Goal: Task Accomplishment & Management: Manage account settings

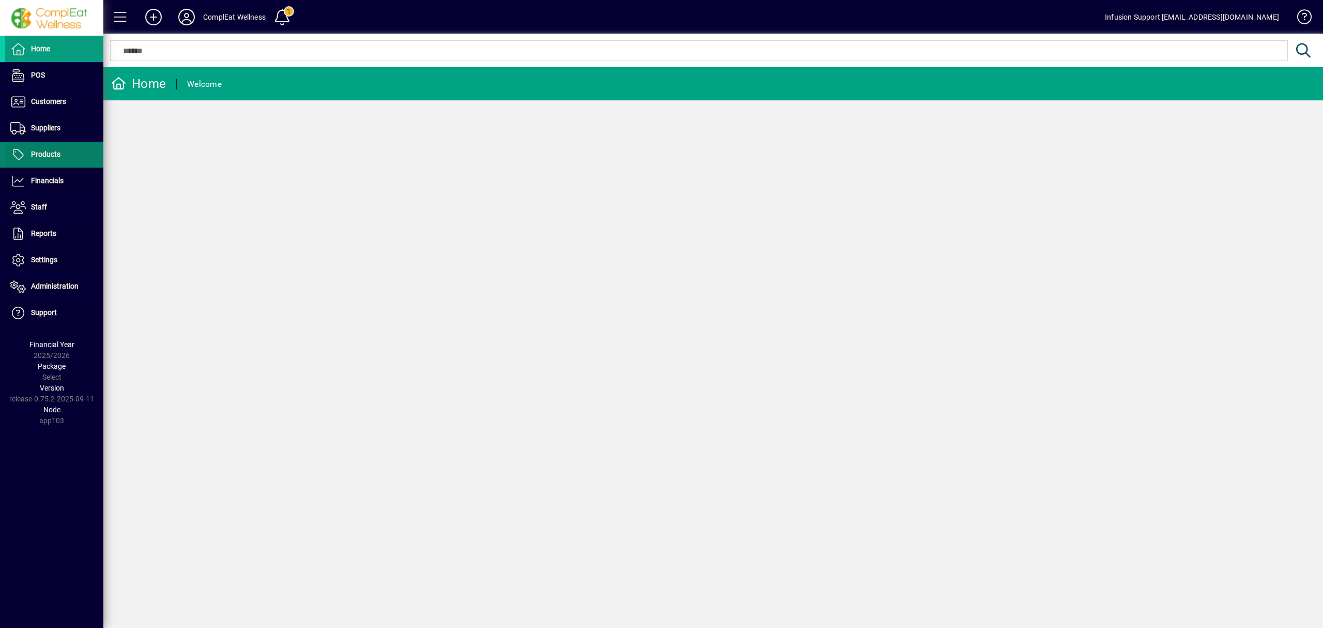
click at [67, 158] on span at bounding box center [54, 154] width 98 height 25
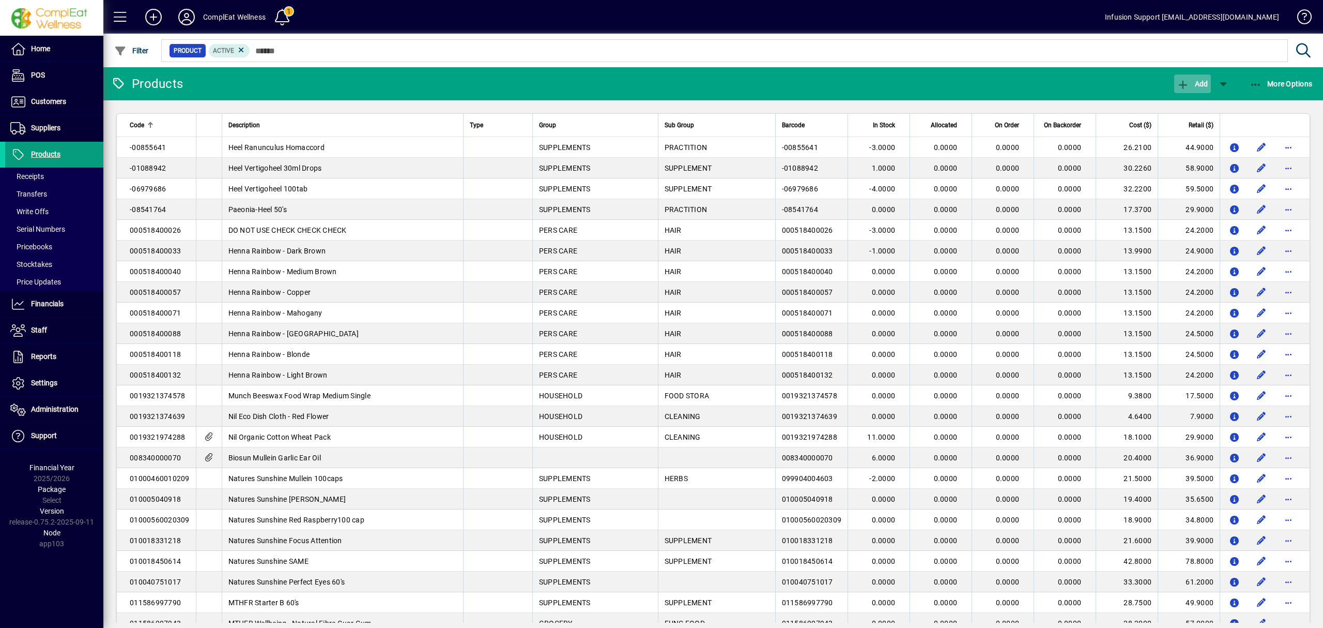
click at [1192, 79] on span "button" at bounding box center [1193, 83] width 36 height 25
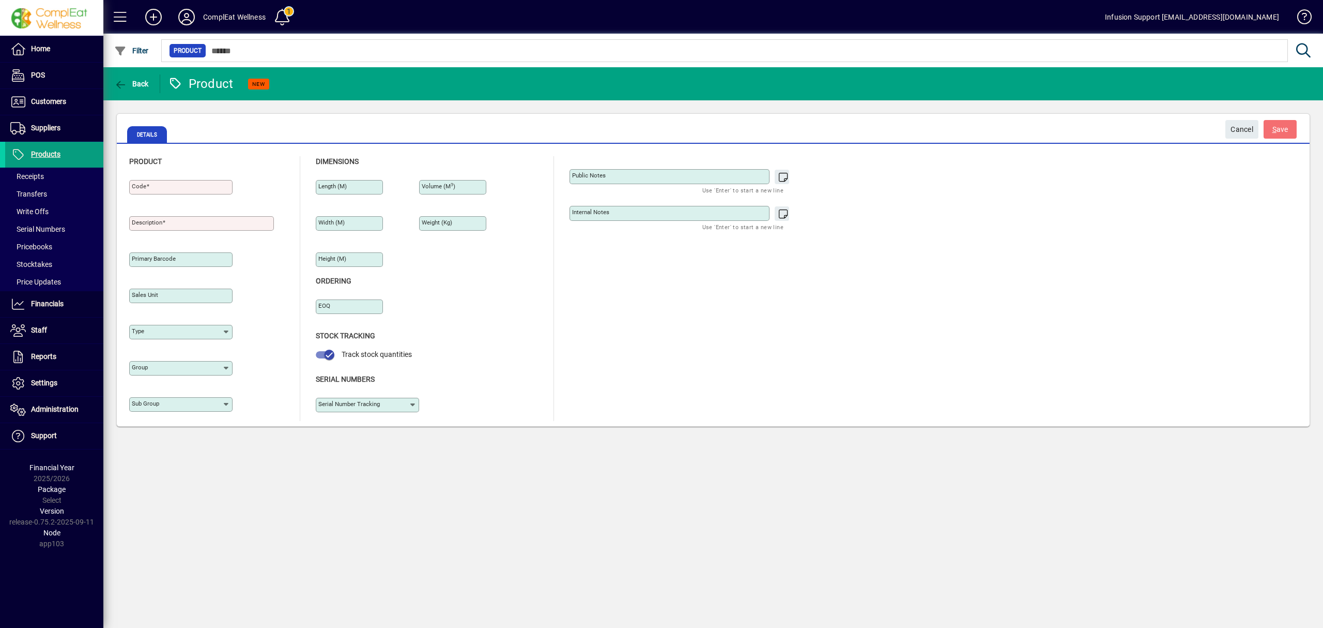
type input "****"
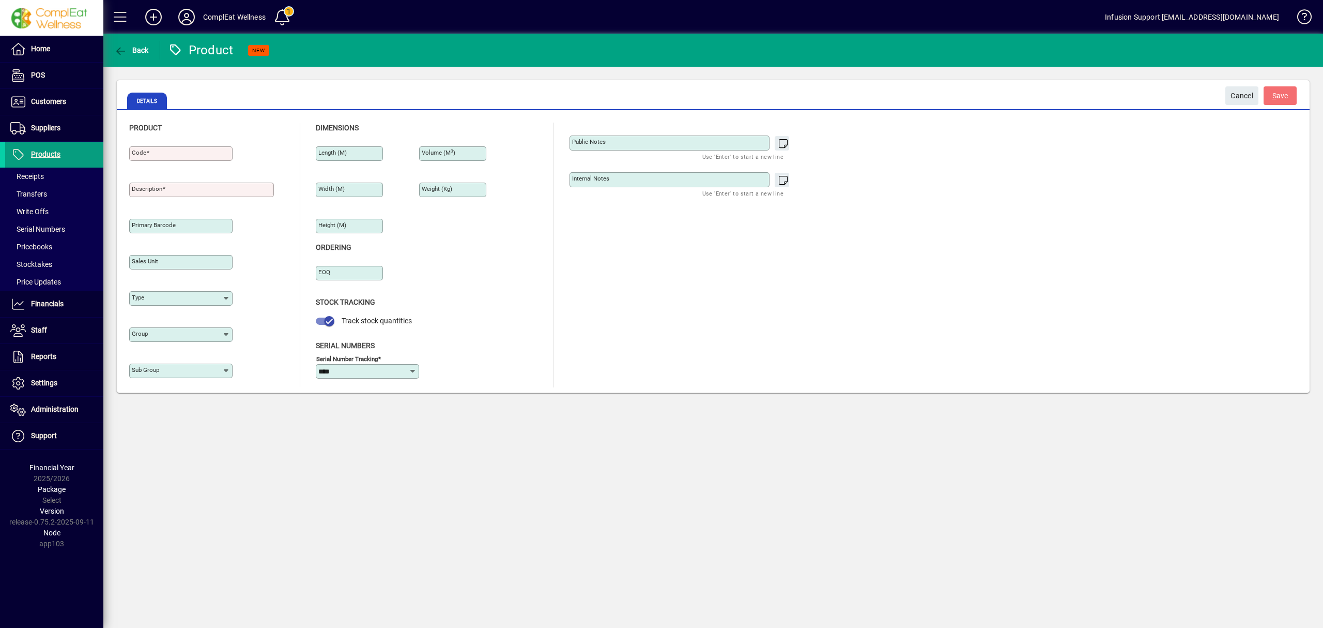
click at [193, 148] on div "Code" at bounding box center [180, 153] width 103 height 14
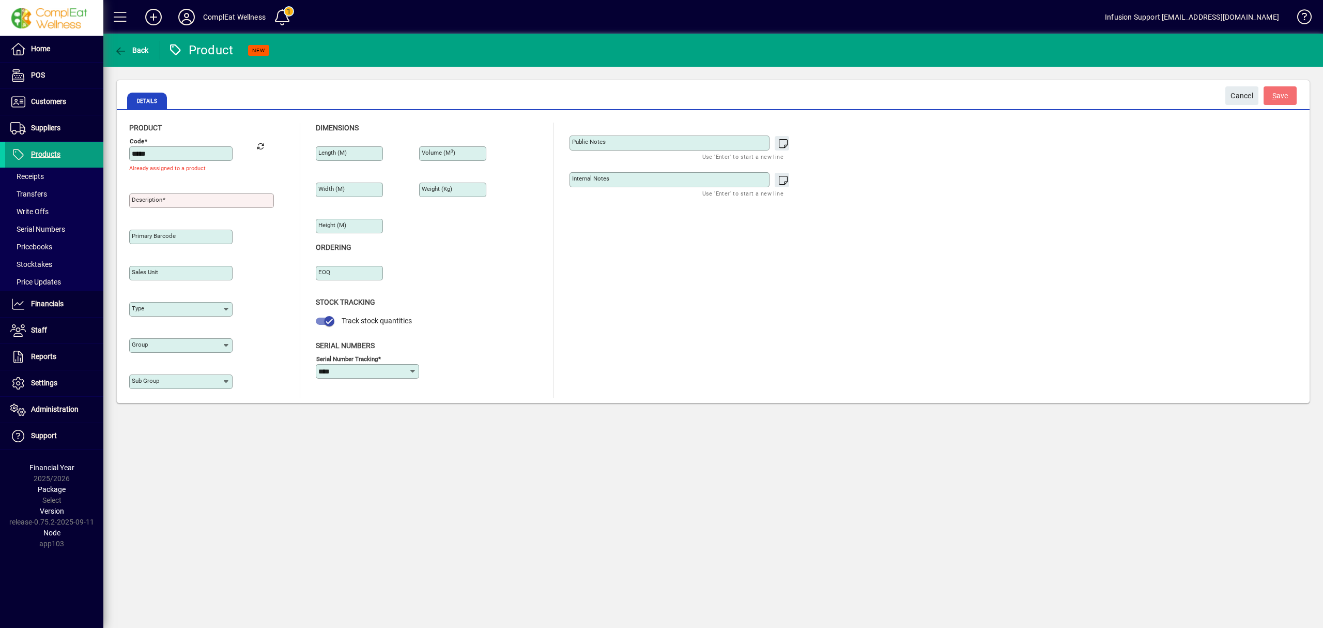
type input "*****"
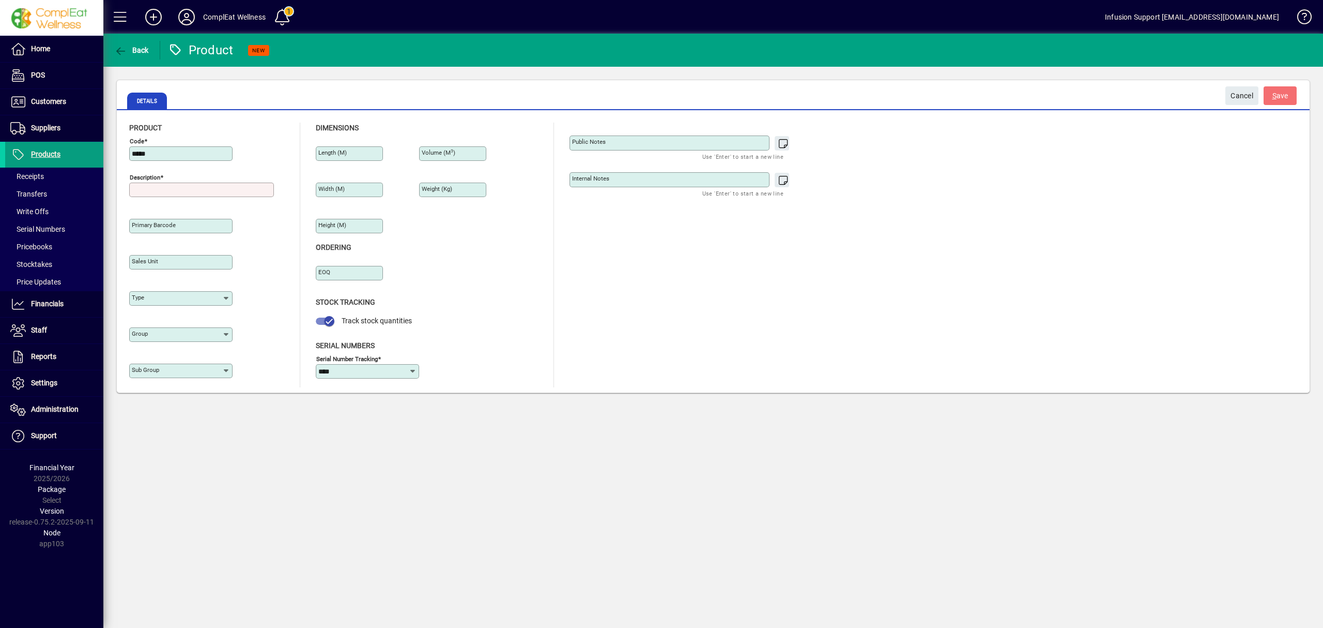
click at [189, 193] on input "Description" at bounding box center [203, 190] width 142 height 8
type input "*****"
click at [1284, 93] on span "S ave" at bounding box center [1281, 95] width 16 height 17
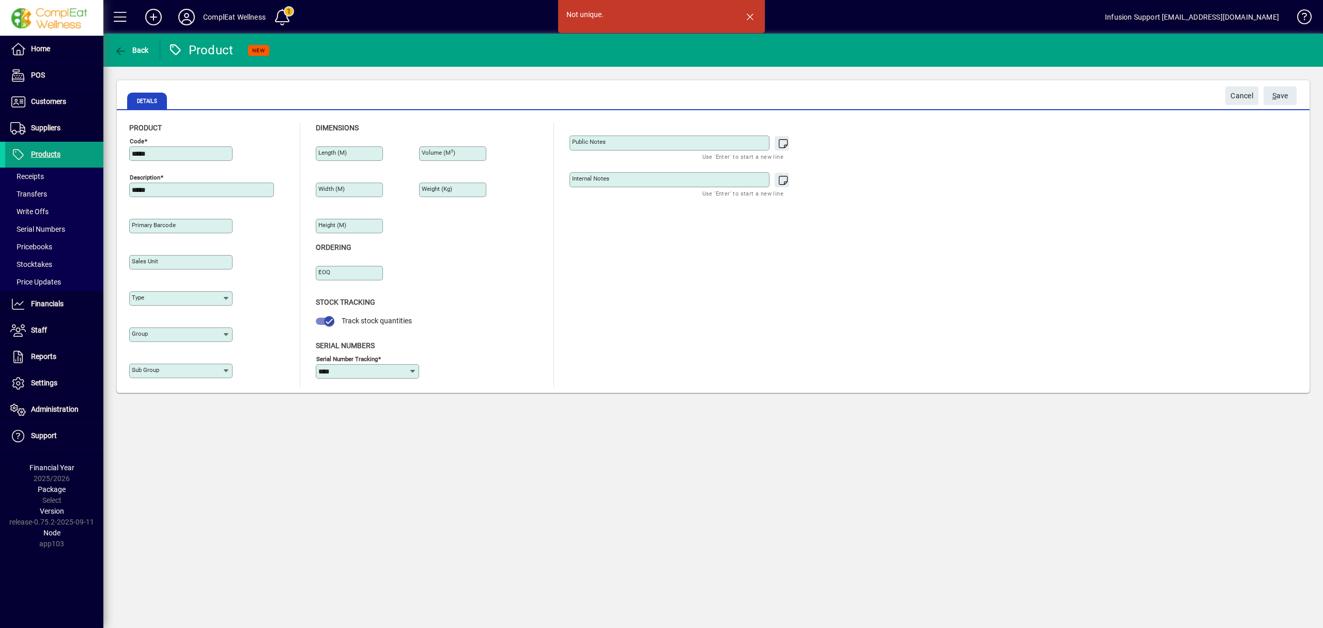
drag, startPoint x: 757, startPoint y: 16, endPoint x: 729, endPoint y: 16, distance: 28.4
click at [754, 16] on span "button" at bounding box center [750, 16] width 25 height 25
click at [175, 150] on input "*****" at bounding box center [182, 153] width 100 height 8
type input "*****"
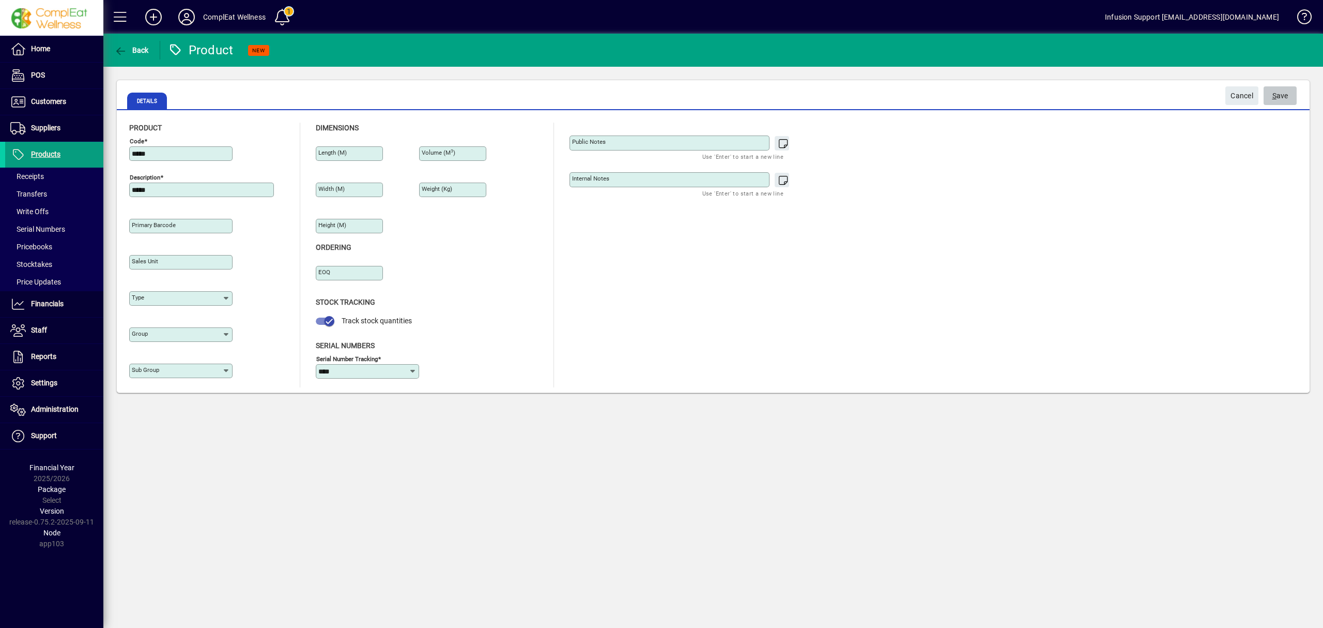
click at [1279, 94] on span "S ave" at bounding box center [1281, 95] width 16 height 17
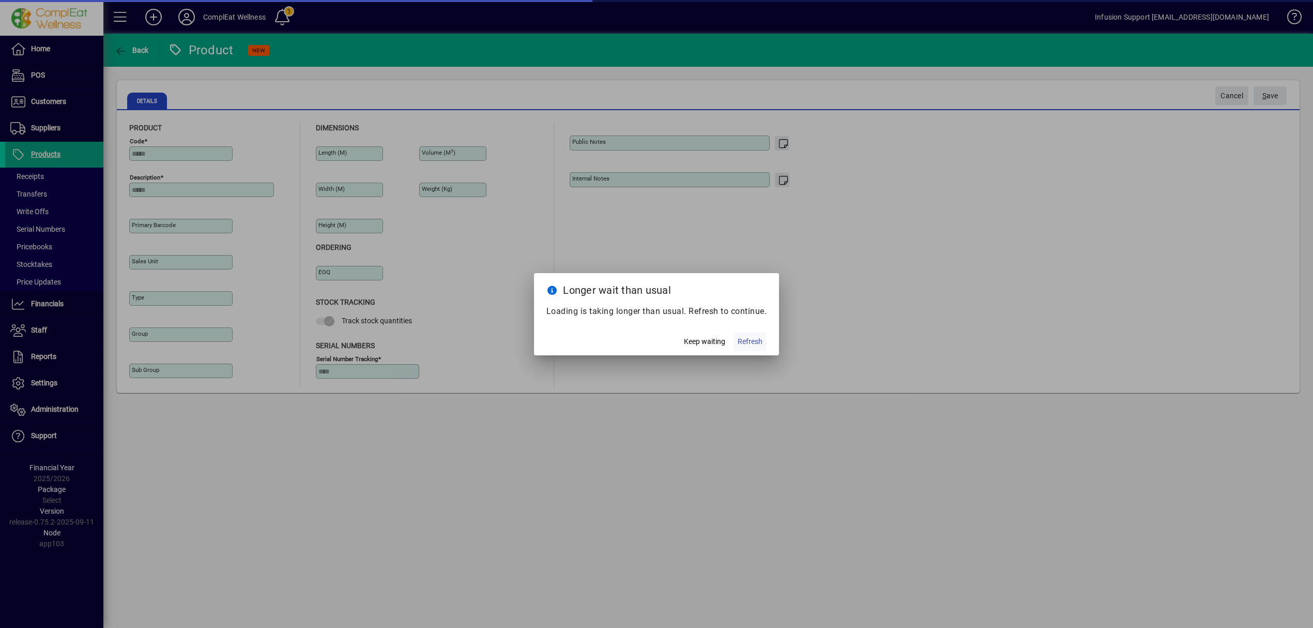
click at [750, 337] on span "Refresh" at bounding box center [750, 341] width 25 height 11
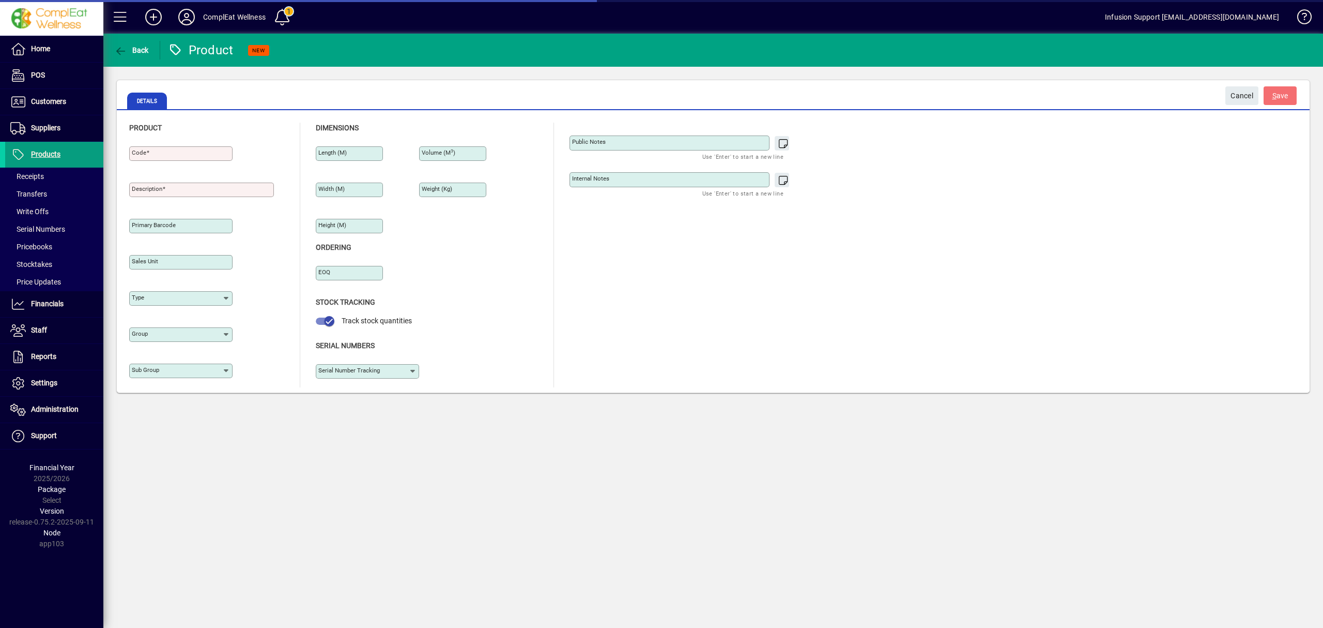
type input "****"
drag, startPoint x: 35, startPoint y: 150, endPoint x: 344, endPoint y: 139, distance: 308.8
click at [35, 150] on span "Products" at bounding box center [45, 154] width 29 height 8
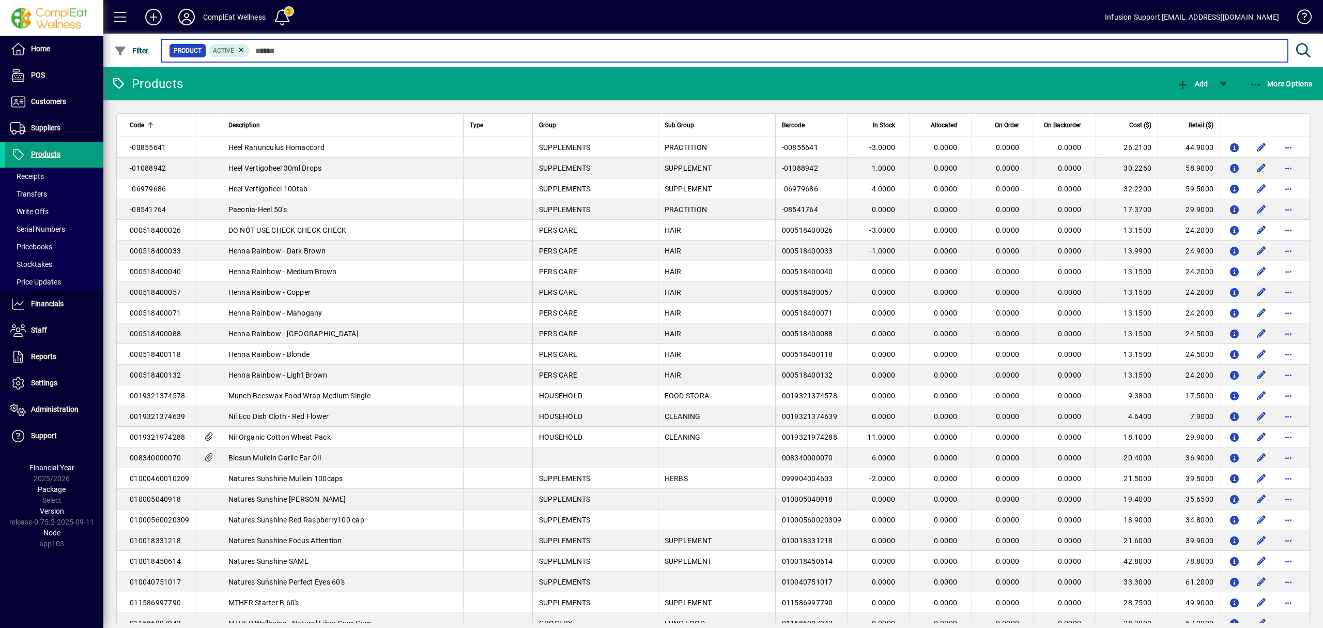
click at [355, 50] on input "text" at bounding box center [765, 50] width 1030 height 14
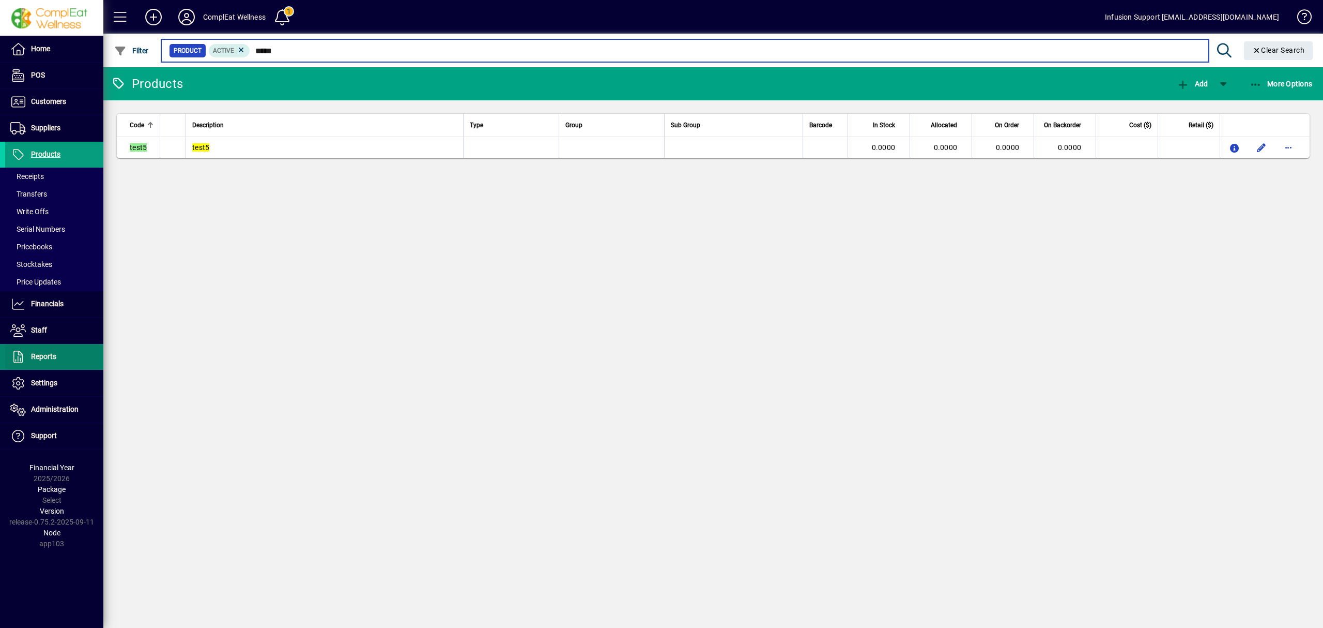
type input "*****"
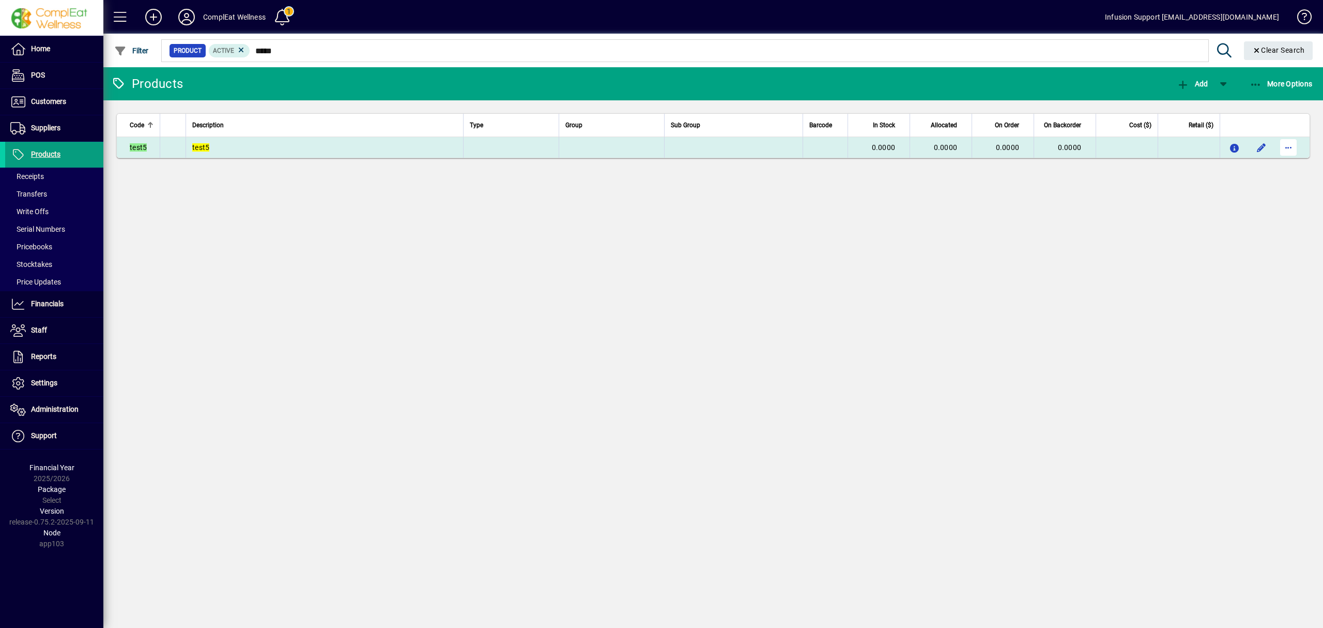
click at [1287, 146] on span "button" at bounding box center [1288, 147] width 25 height 25
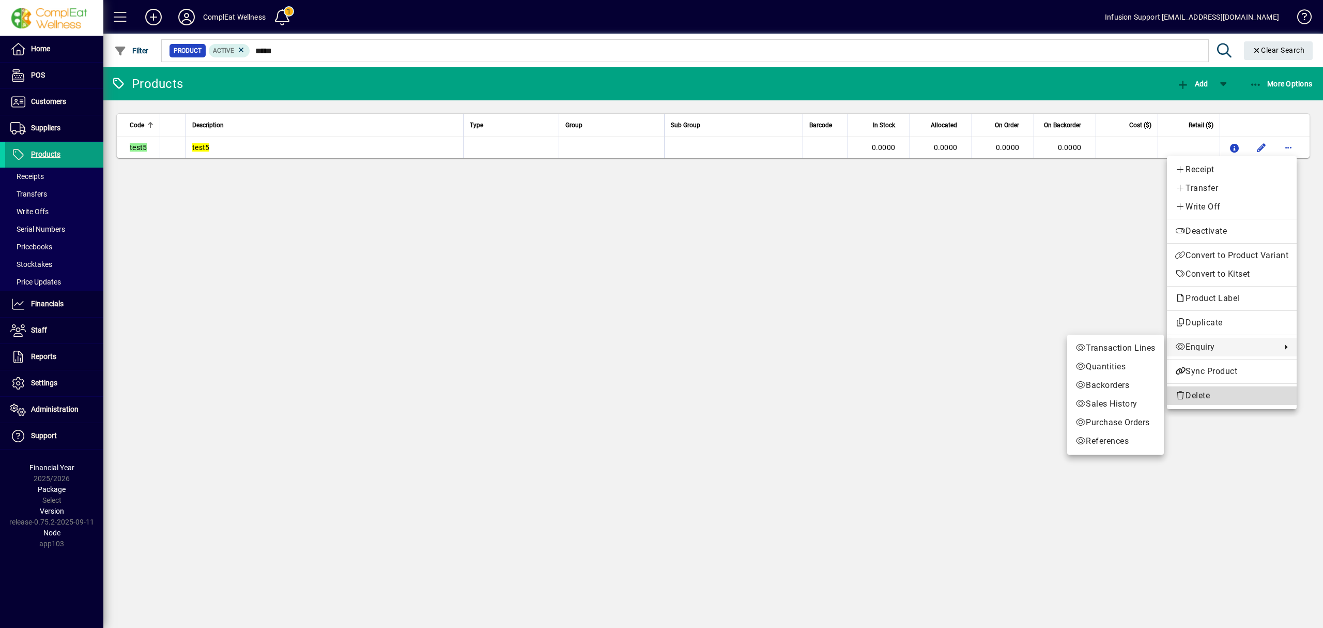
click at [1192, 392] on span "Delete" at bounding box center [1232, 395] width 113 height 12
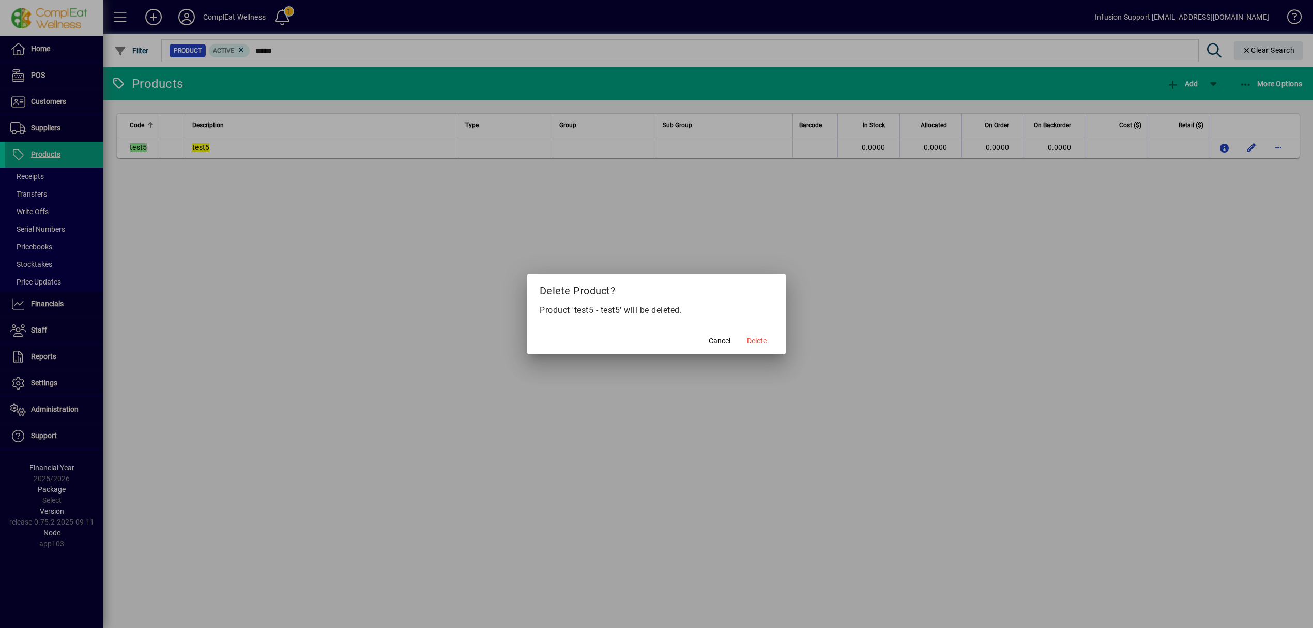
drag, startPoint x: 768, startPoint y: 337, endPoint x: 760, endPoint y: 340, distance: 8.2
click at [767, 338] on span at bounding box center [756, 340] width 33 height 25
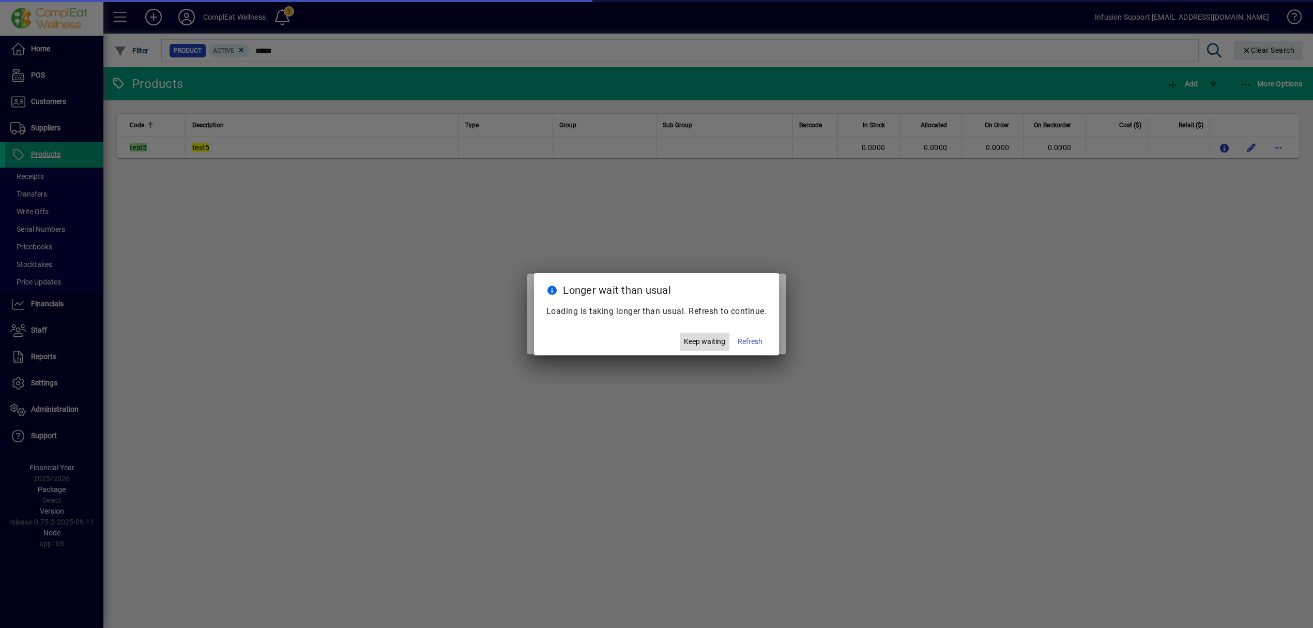
click at [705, 335] on span "button" at bounding box center [705, 341] width 50 height 25
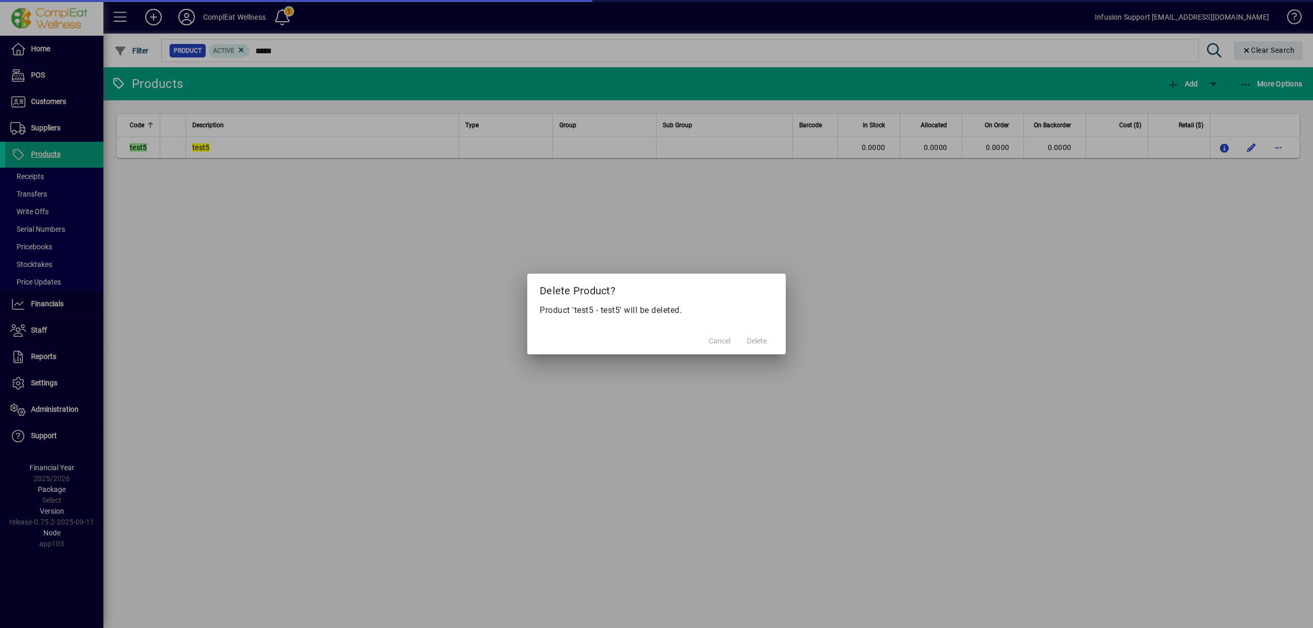
drag, startPoint x: 631, startPoint y: 430, endPoint x: 814, endPoint y: 456, distance: 184.3
click at [670, 432] on div at bounding box center [656, 314] width 1313 height 628
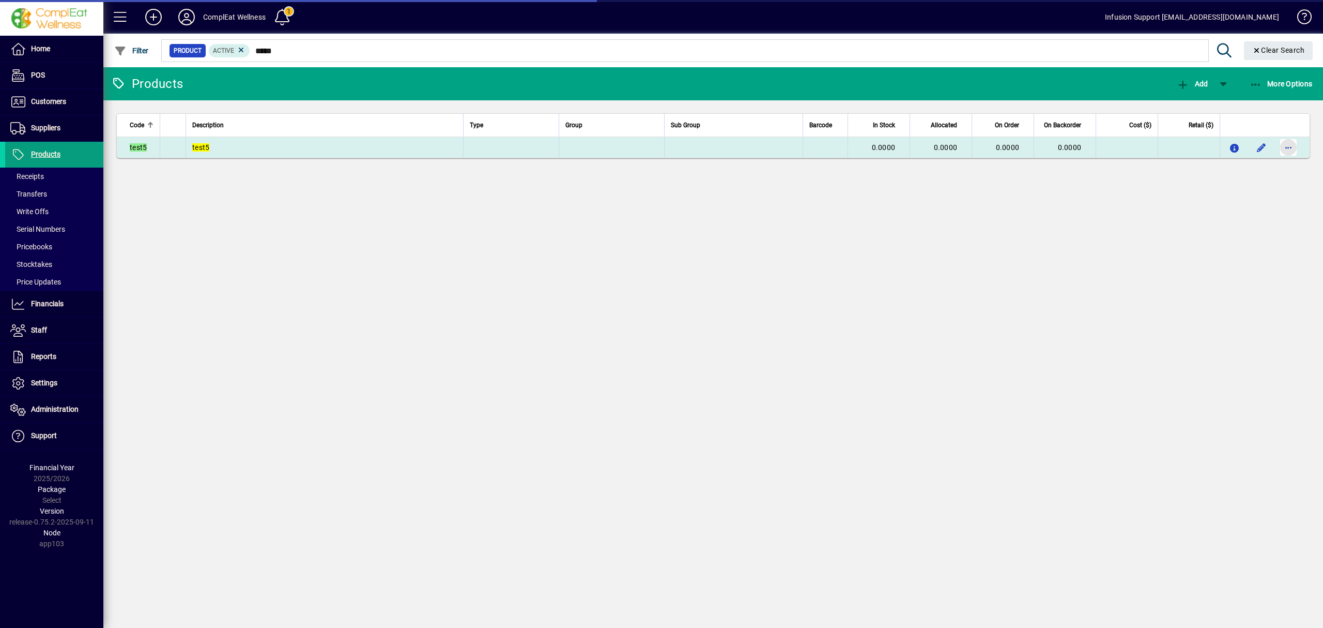
click at [1286, 145] on span "button" at bounding box center [1288, 147] width 25 height 25
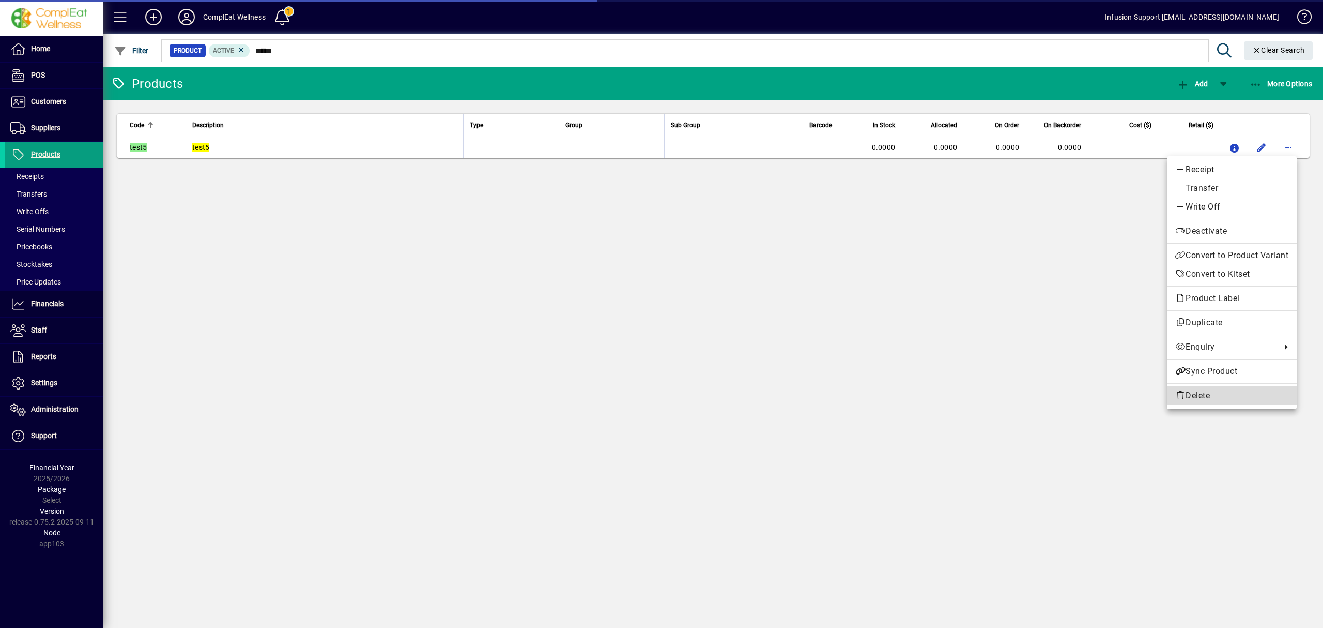
click at [1190, 391] on span "Delete" at bounding box center [1232, 395] width 113 height 12
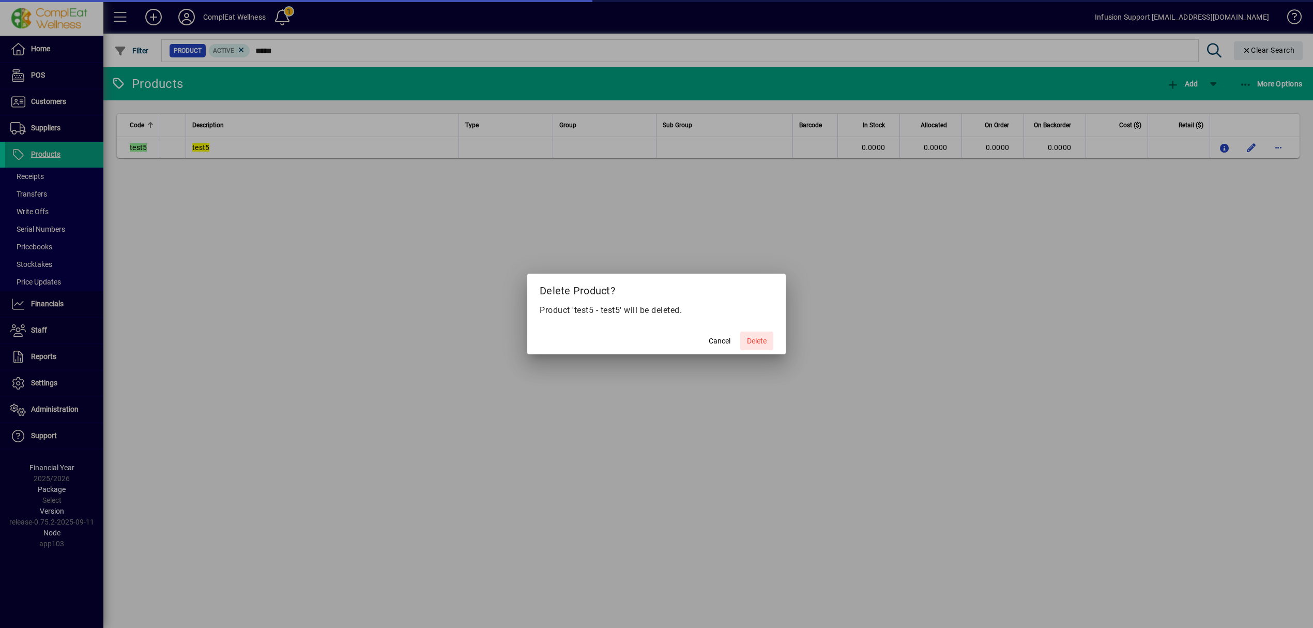
click at [757, 331] on span at bounding box center [756, 340] width 33 height 25
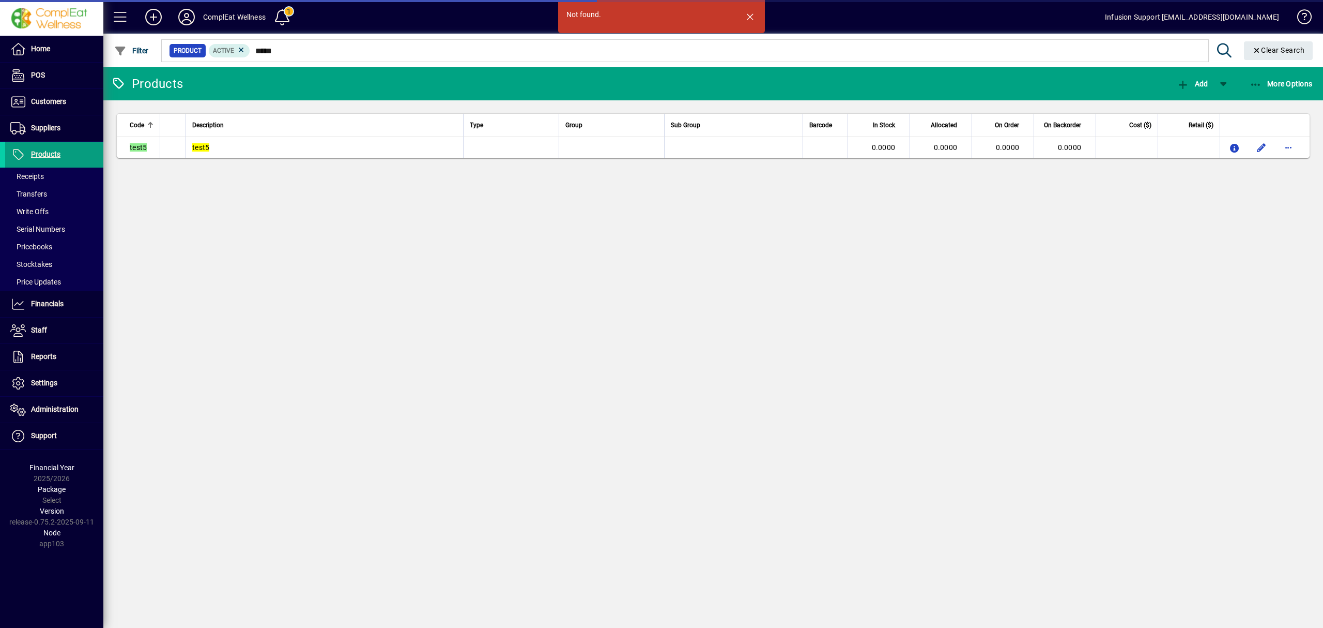
drag, startPoint x: 514, startPoint y: 376, endPoint x: 293, endPoint y: 211, distance: 276.3
click at [483, 328] on div "Not found. Products Add More Options Code Description Type Group Sub Group Barc…" at bounding box center [713, 347] width 1220 height 560
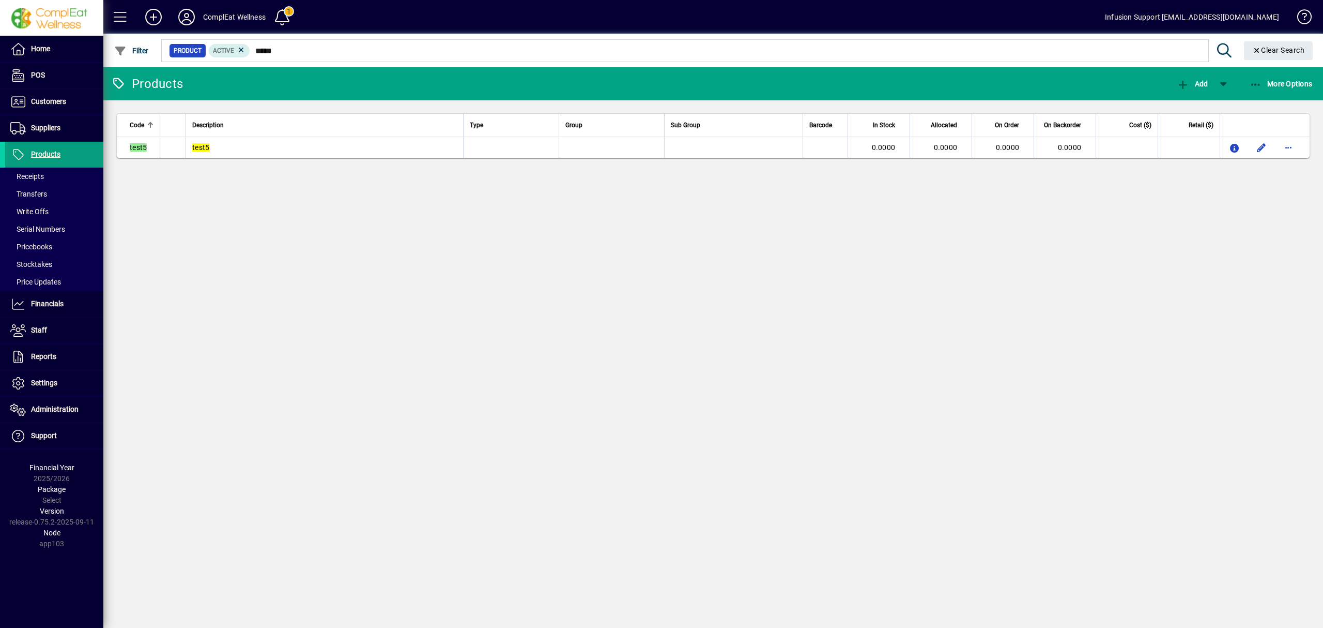
drag, startPoint x: 1190, startPoint y: 307, endPoint x: 886, endPoint y: 210, distance: 319.0
click at [1158, 296] on div "Products Add More Options Code Description Type Group Sub Group Barcode In Stoc…" at bounding box center [713, 347] width 1220 height 560
drag, startPoint x: 744, startPoint y: 322, endPoint x: 813, endPoint y: 300, distance: 72.1
click at [743, 321] on div "Products Add More Options Code Description Type Group Sub Group Barcode In Stoc…" at bounding box center [713, 347] width 1220 height 560
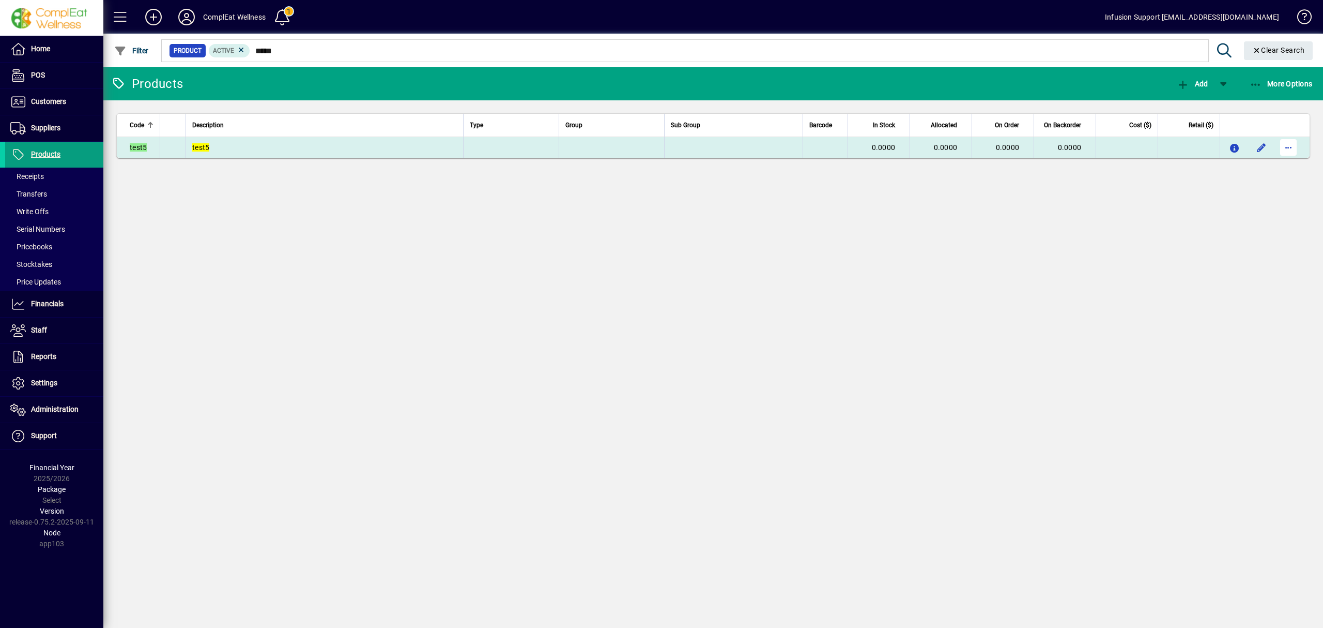
click at [1291, 145] on span "button" at bounding box center [1288, 147] width 25 height 25
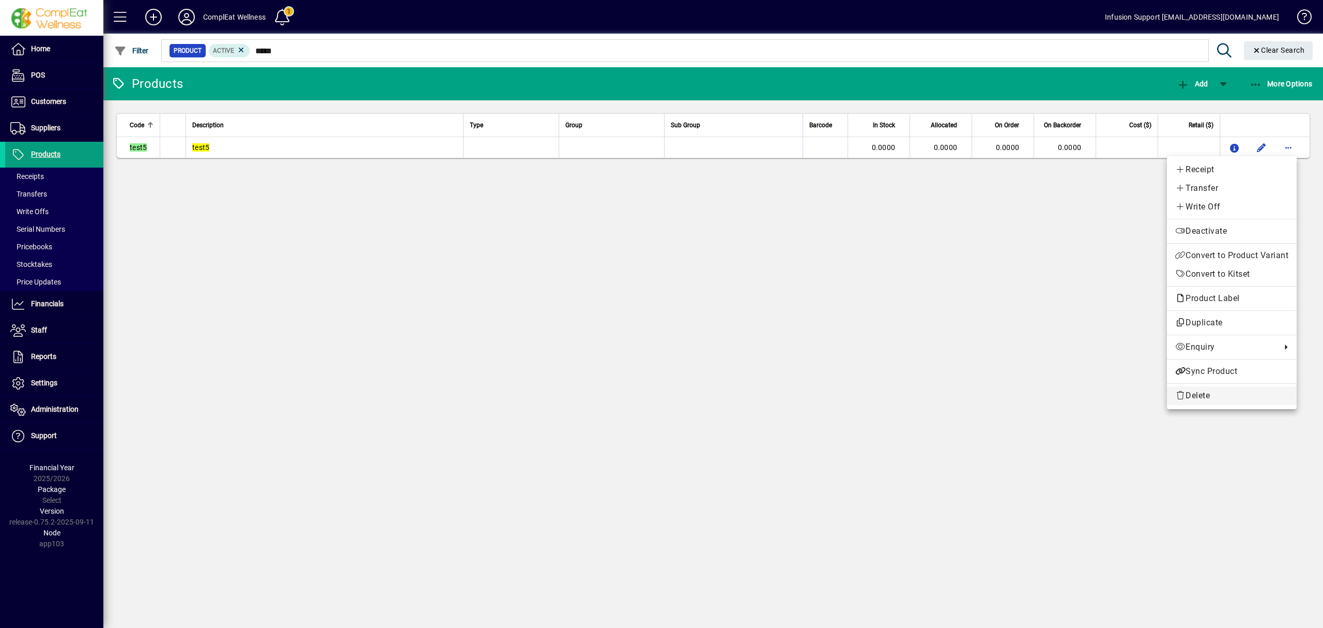
click at [1208, 393] on span "Delete" at bounding box center [1232, 395] width 113 height 12
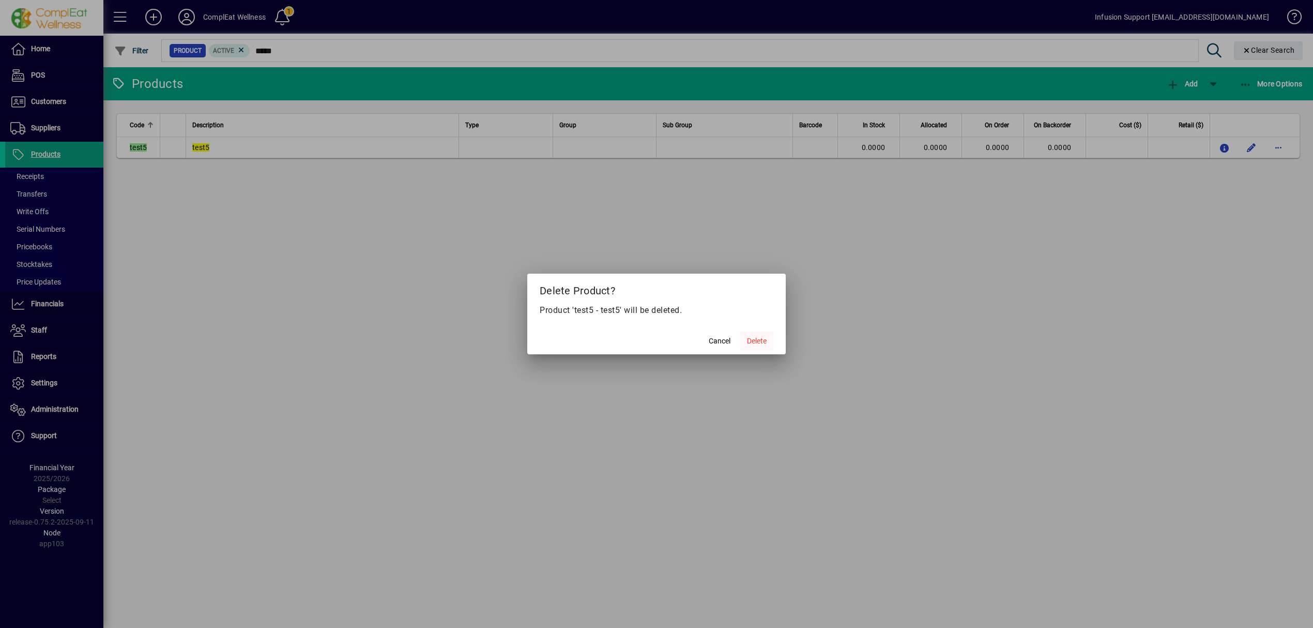
click at [751, 333] on span at bounding box center [756, 340] width 33 height 25
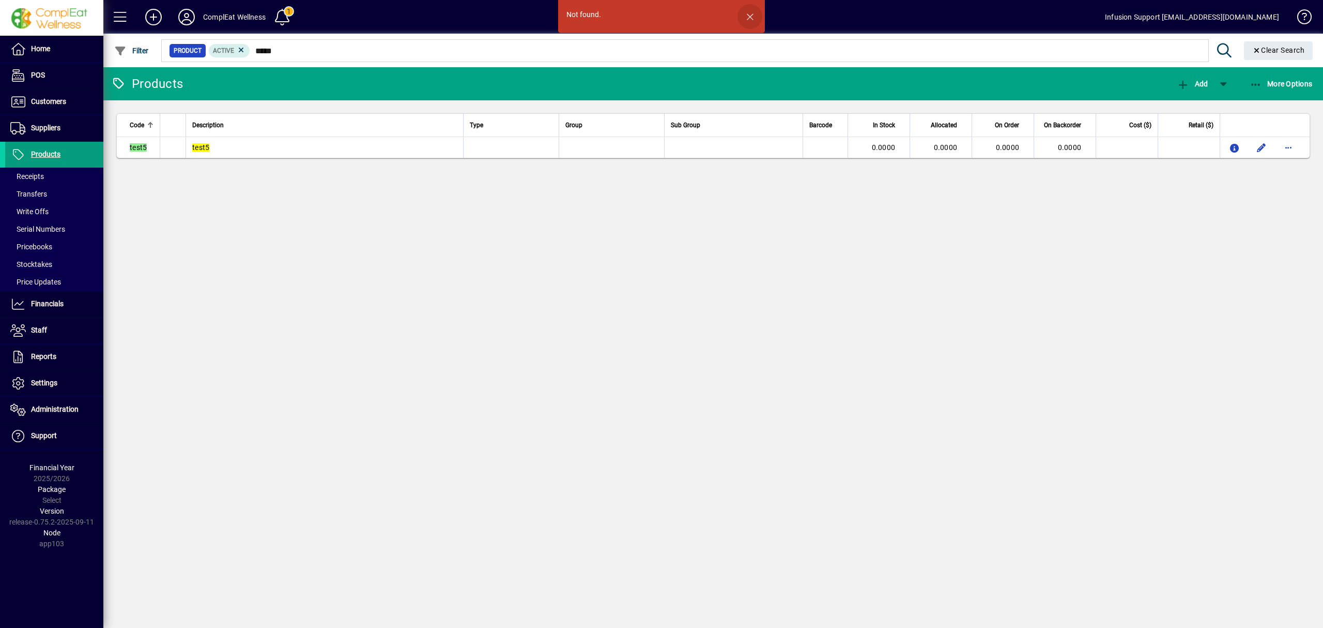
drag, startPoint x: 751, startPoint y: 13, endPoint x: 529, endPoint y: 245, distance: 320.3
click at [748, 18] on span "button" at bounding box center [750, 16] width 25 height 25
click at [461, 296] on div "Products Add More Options Code Description Type Group Sub Group Barcode In Stoc…" at bounding box center [713, 347] width 1220 height 560
drag, startPoint x: 30, startPoint y: 151, endPoint x: 89, endPoint y: 144, distance: 60.0
click at [30, 151] on span "Products" at bounding box center [32, 154] width 55 height 12
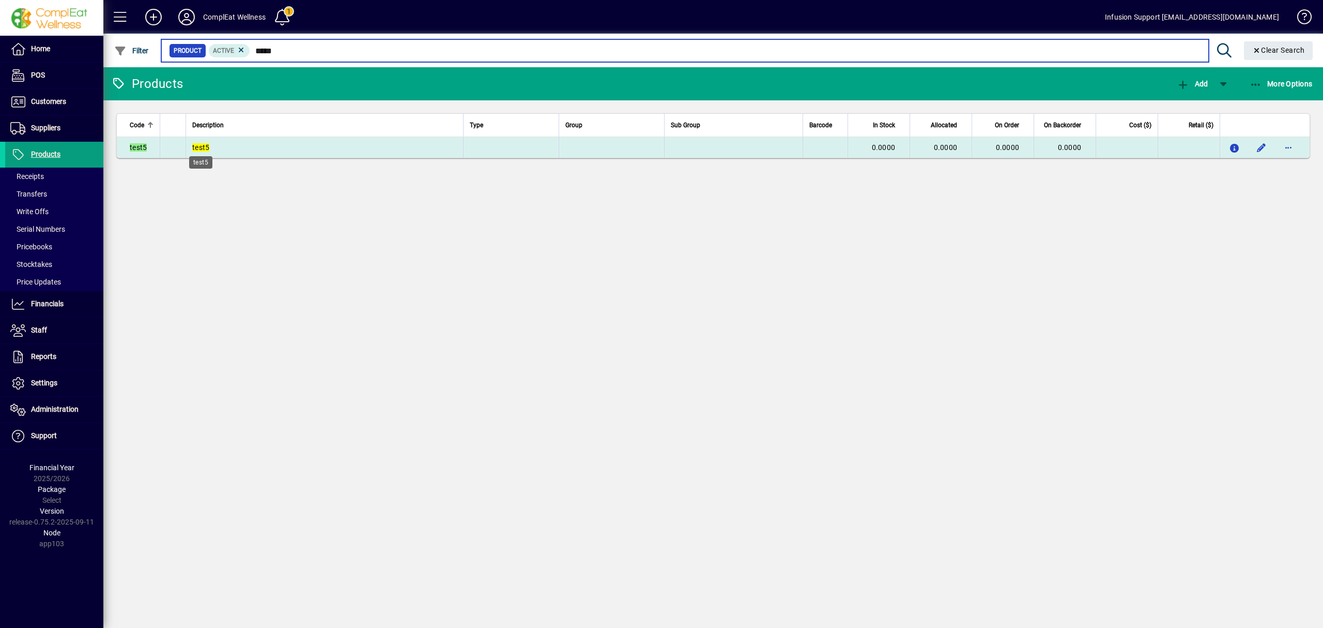
type input "*****"
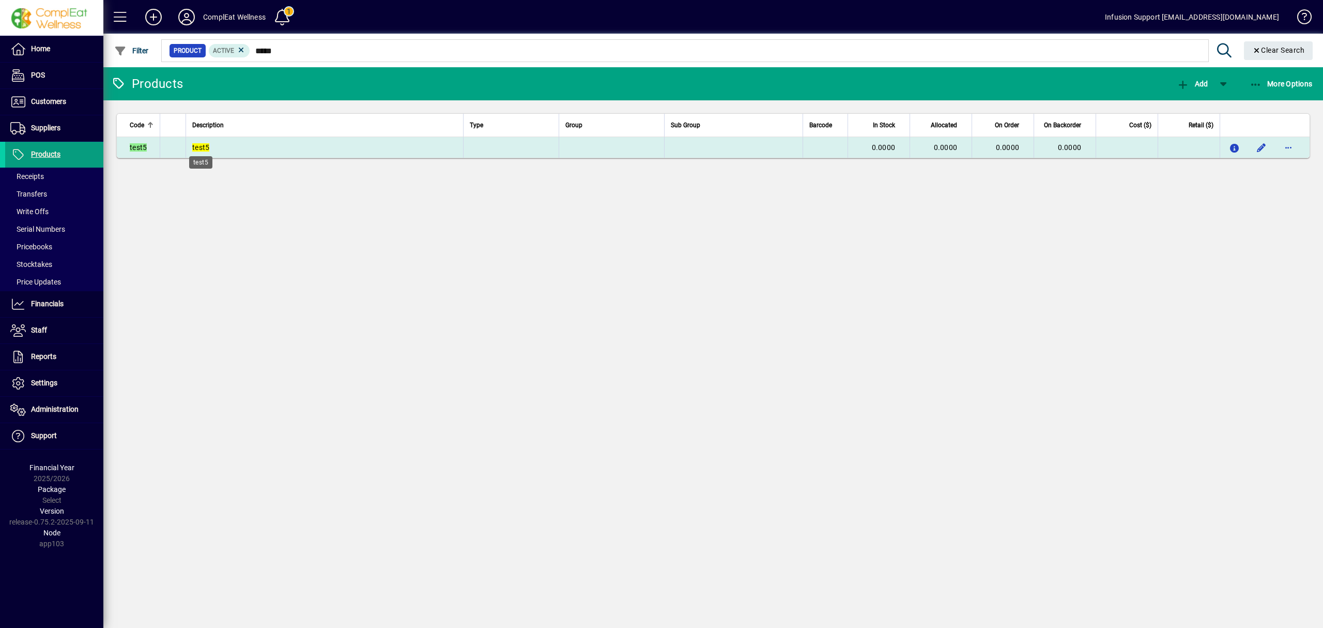
click at [207, 145] on em "test5" at bounding box center [200, 147] width 17 height 8
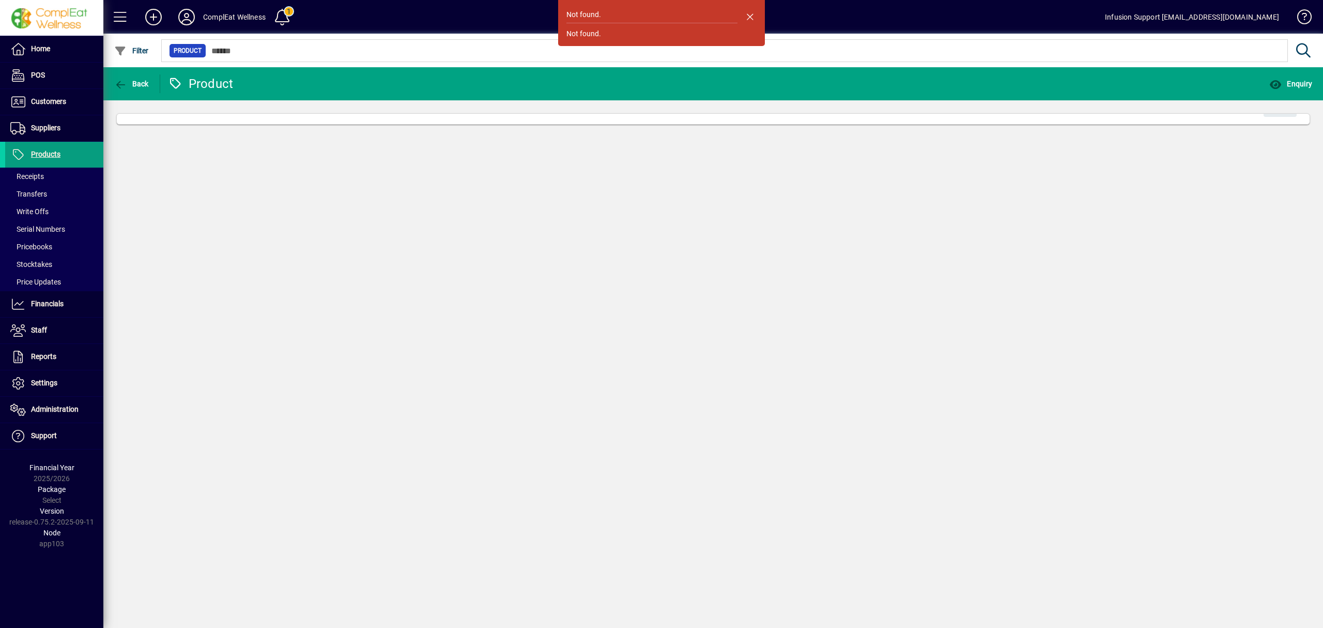
click at [959, 485] on div "Not found. Not found. Back Product Enquiry Edit" at bounding box center [713, 347] width 1220 height 560
click at [38, 149] on span "Products" at bounding box center [32, 154] width 55 height 12
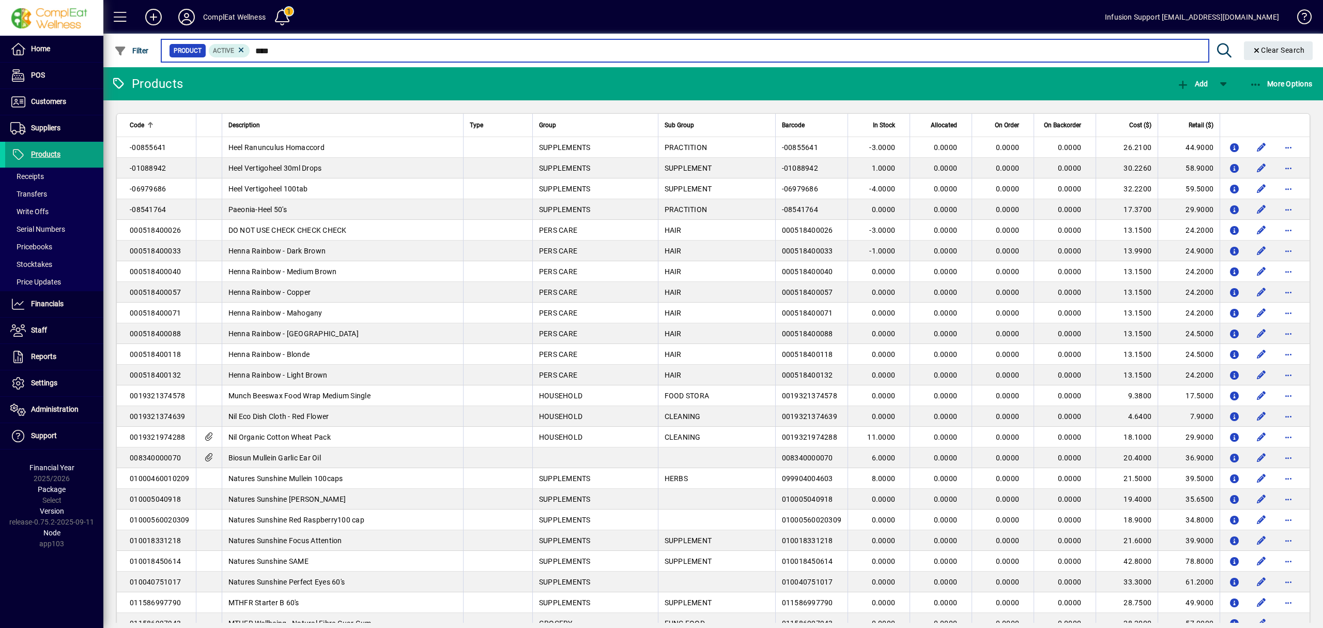
type input "****"
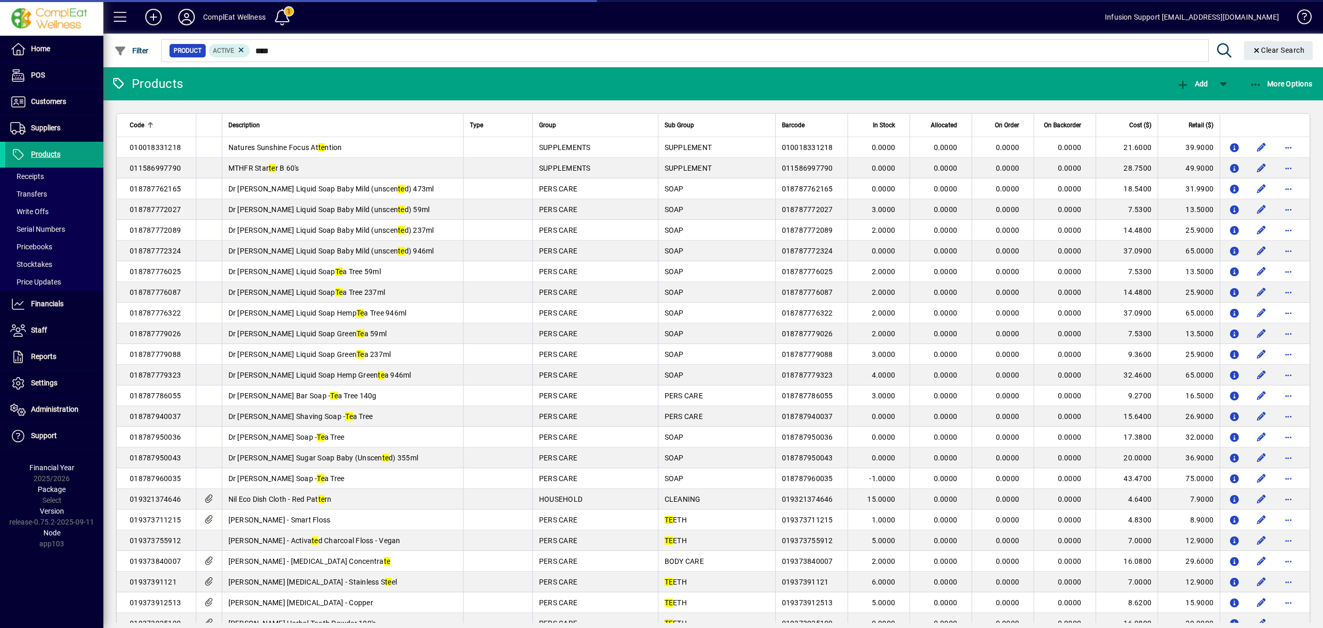
drag, startPoint x: 430, startPoint y: 65, endPoint x: 490, endPoint y: 1, distance: 87.4
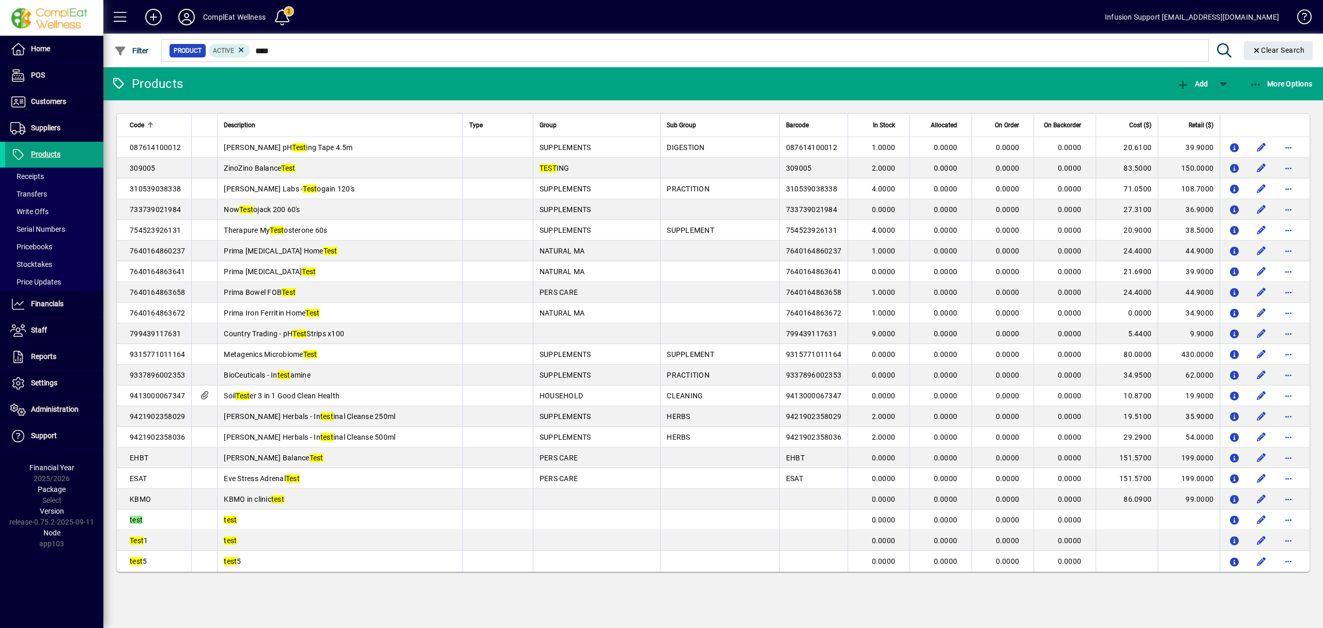
drag, startPoint x: 490, startPoint y: 1, endPoint x: 182, endPoint y: 20, distance: 308.7
click at [182, 20] on icon at bounding box center [186, 17] width 21 height 17
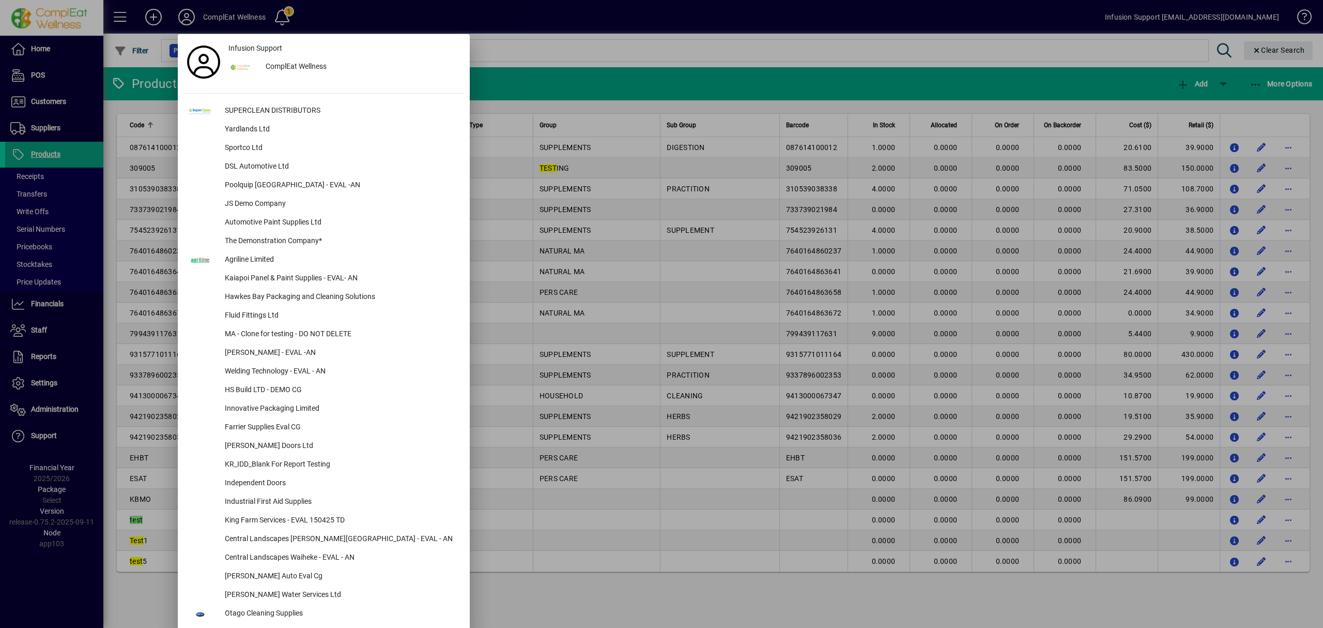
click at [180, 20] on div at bounding box center [661, 314] width 1323 height 628
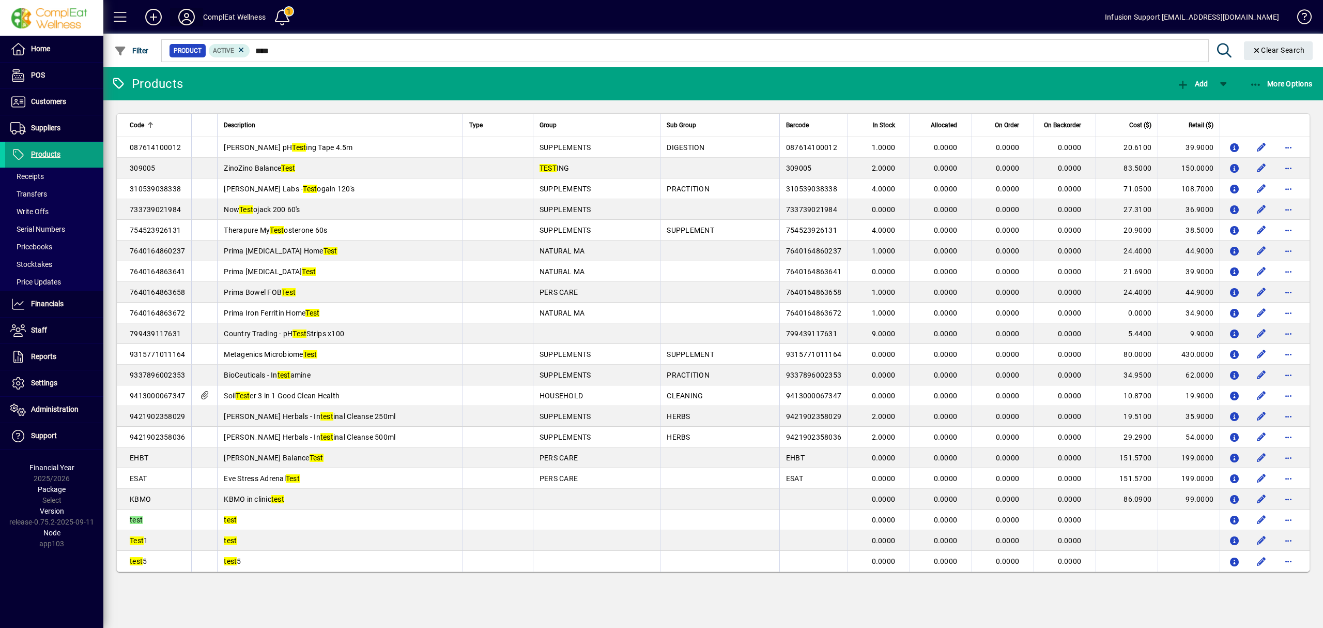
drag, startPoint x: 175, startPoint y: 15, endPoint x: 183, endPoint y: 14, distance: 8.3
click at [183, 14] on button at bounding box center [186, 17] width 33 height 19
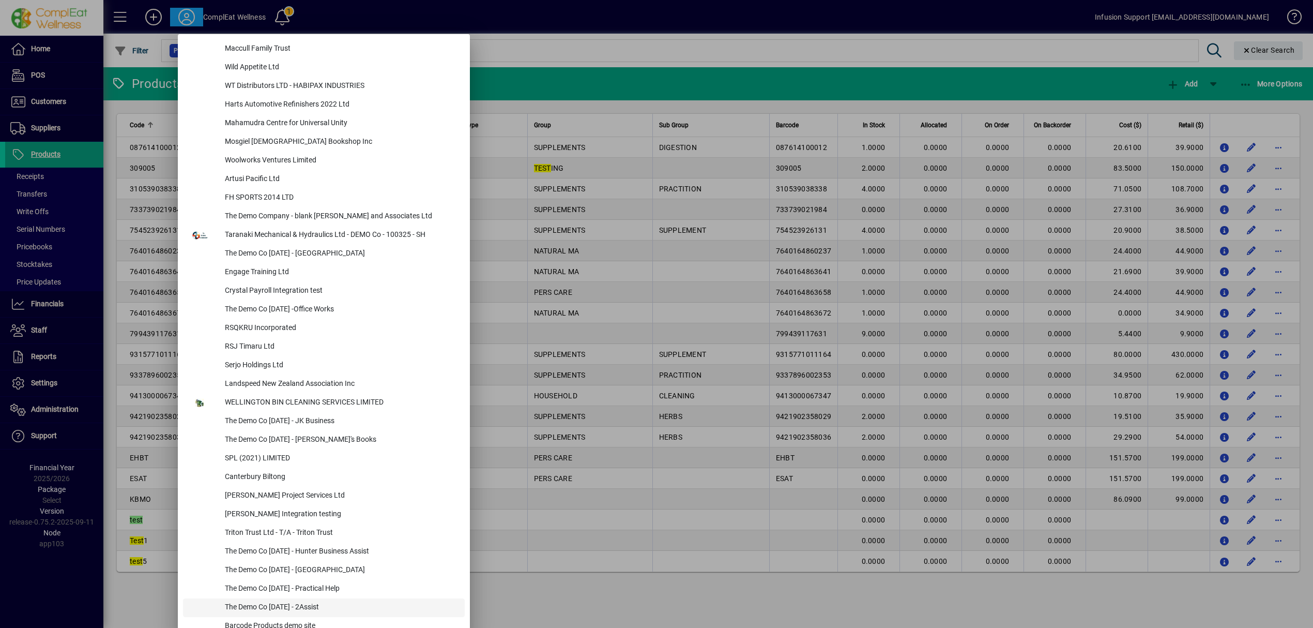
scroll to position [4186, 0]
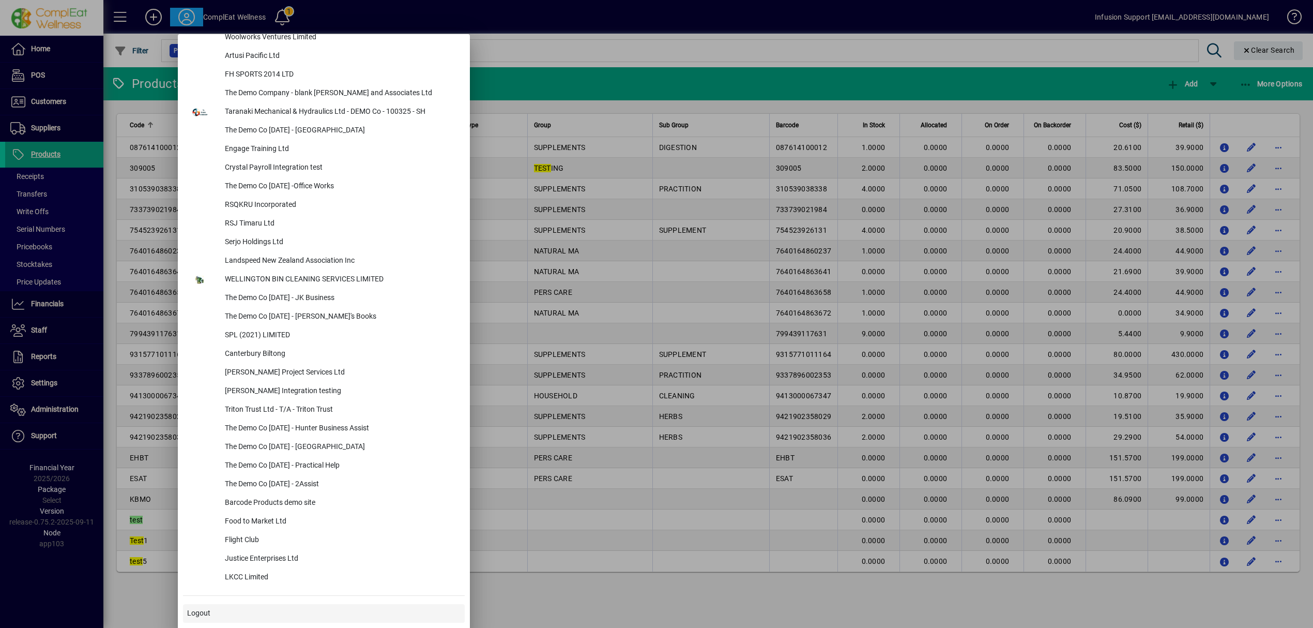
click at [296, 610] on span at bounding box center [324, 613] width 282 height 25
